Goal: Transaction & Acquisition: Purchase product/service

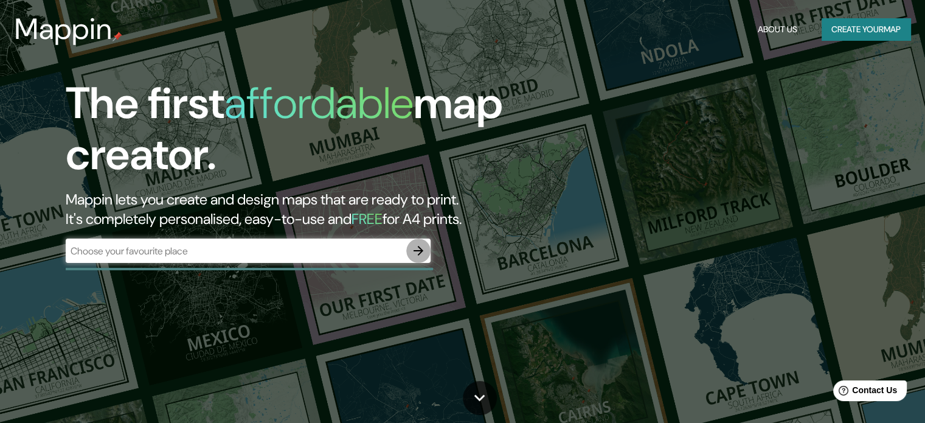
click at [416, 254] on icon "button" at bounding box center [418, 250] width 15 height 15
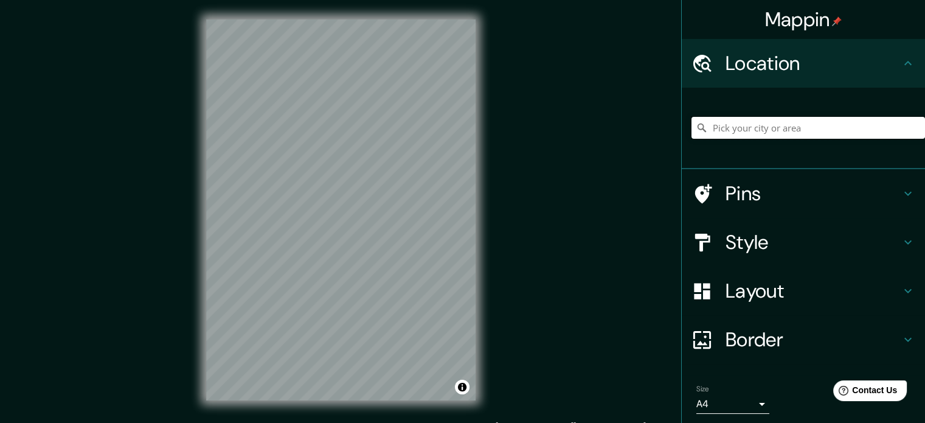
click at [751, 122] on input "Pick your city or area" at bounding box center [809, 128] width 234 height 22
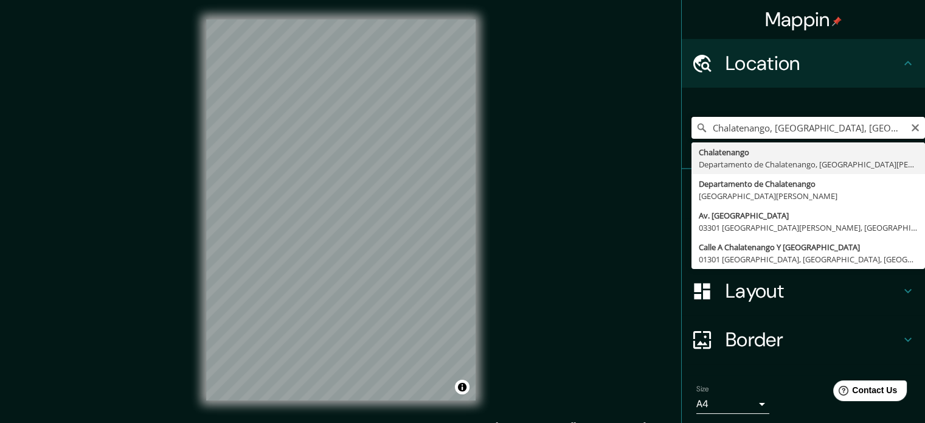
scroll to position [0, 60]
drag, startPoint x: 777, startPoint y: 128, endPoint x: 934, endPoint y: 124, distance: 157.0
click at [925, 124] on html "Mappin Location [GEOGRAPHIC_DATA], [GEOGRAPHIC_DATA], [GEOGRAPHIC_DATA][PERSON_…" at bounding box center [462, 211] width 925 height 423
click at [891, 131] on input "Chalatenango, [GEOGRAPHIC_DATA], [GEOGRAPHIC_DATA][PERSON_NAME]" at bounding box center [809, 128] width 234 height 22
click at [706, 128] on input "Chalatenango, [GEOGRAPHIC_DATA], [GEOGRAPHIC_DATA][PERSON_NAME]" at bounding box center [809, 128] width 234 height 22
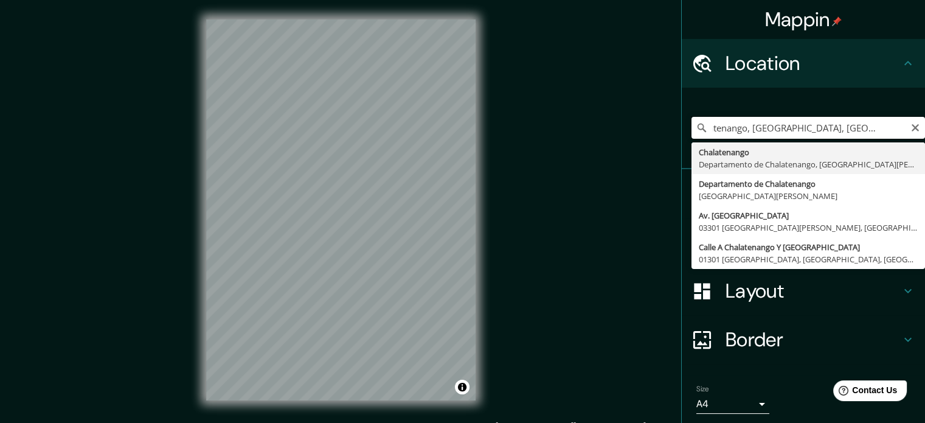
scroll to position [0, 0]
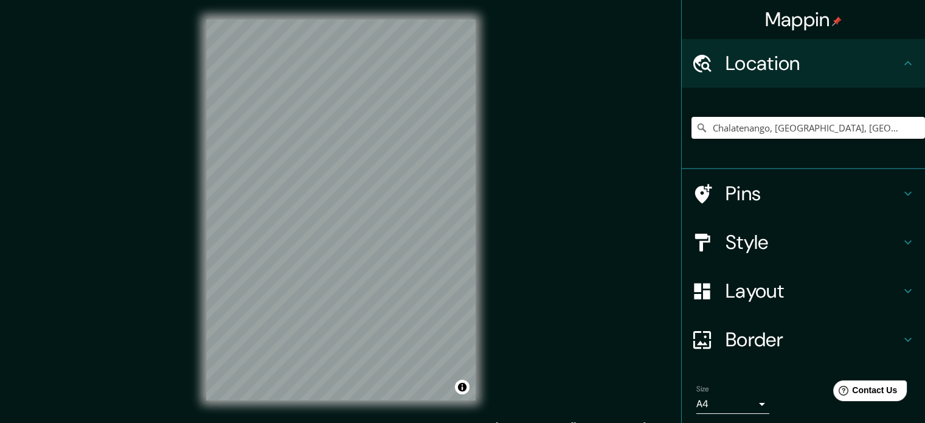
type input "Chalatenango, [GEOGRAPHIC_DATA], [GEOGRAPHIC_DATA][PERSON_NAME]"
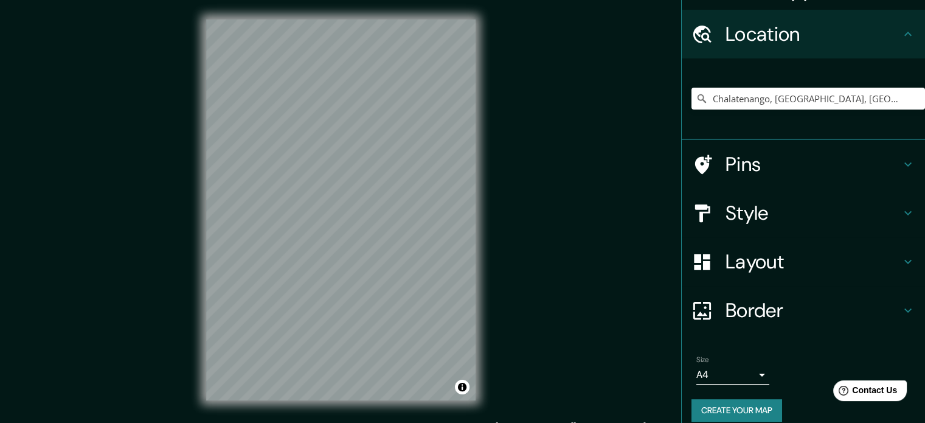
scroll to position [41, 0]
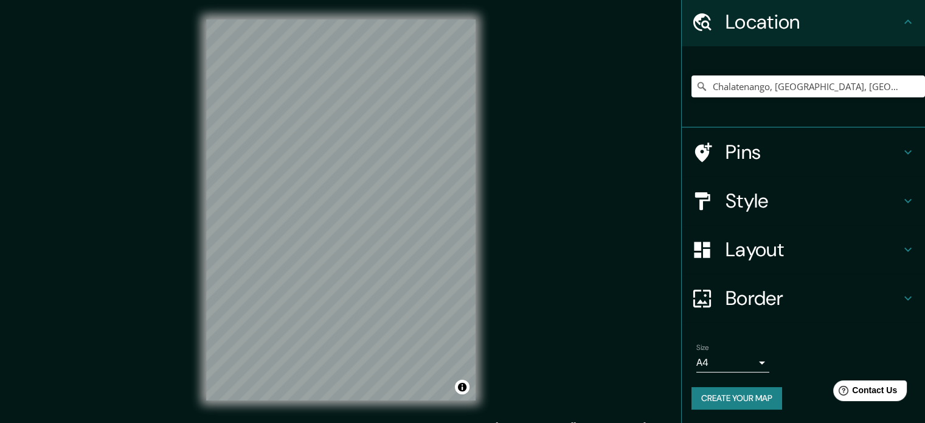
click at [743, 399] on button "Create your map" at bounding box center [737, 398] width 91 height 23
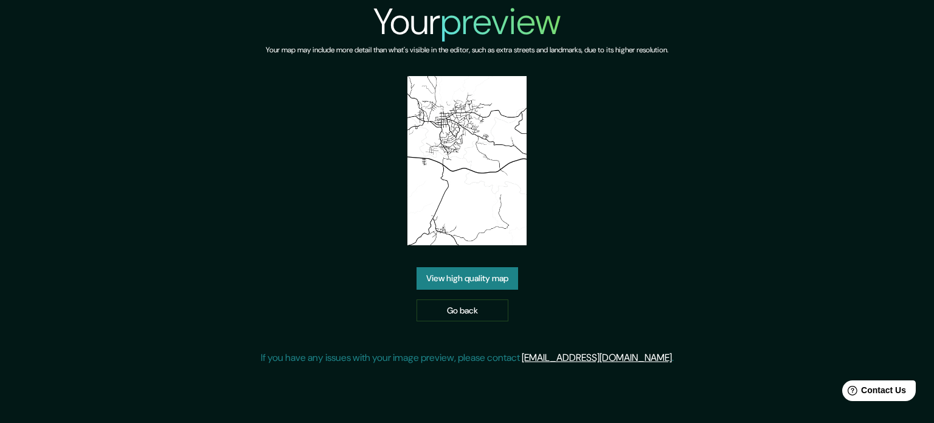
click at [450, 280] on link "View high quality map" at bounding box center [468, 278] width 102 height 23
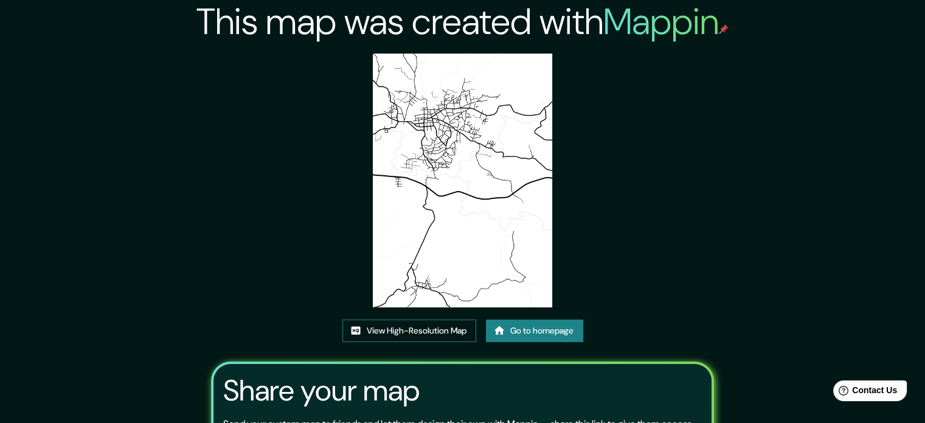
click at [408, 333] on link "View High-Resolution Map" at bounding box center [410, 330] width 134 height 23
